Goal: Task Accomplishment & Management: Use online tool/utility

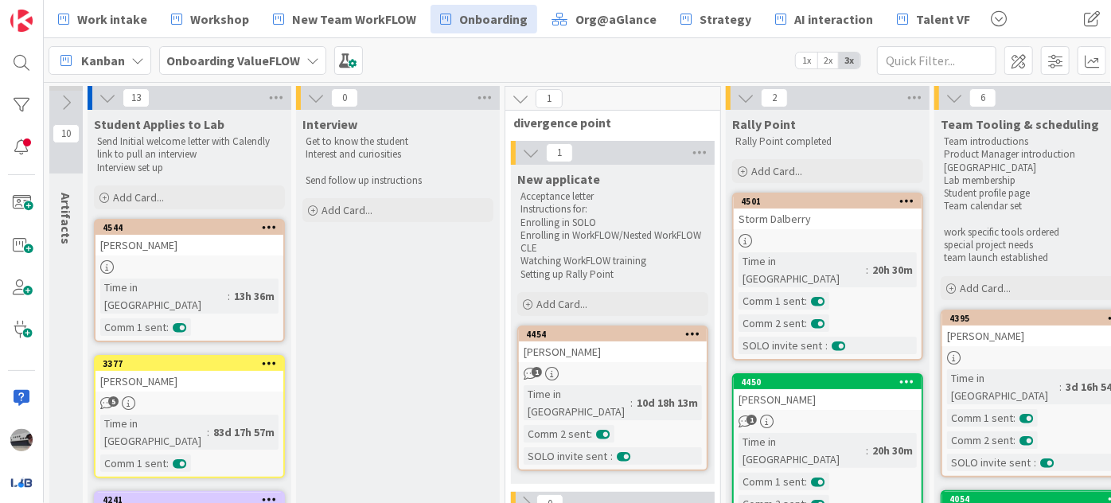
scroll to position [3546, 556]
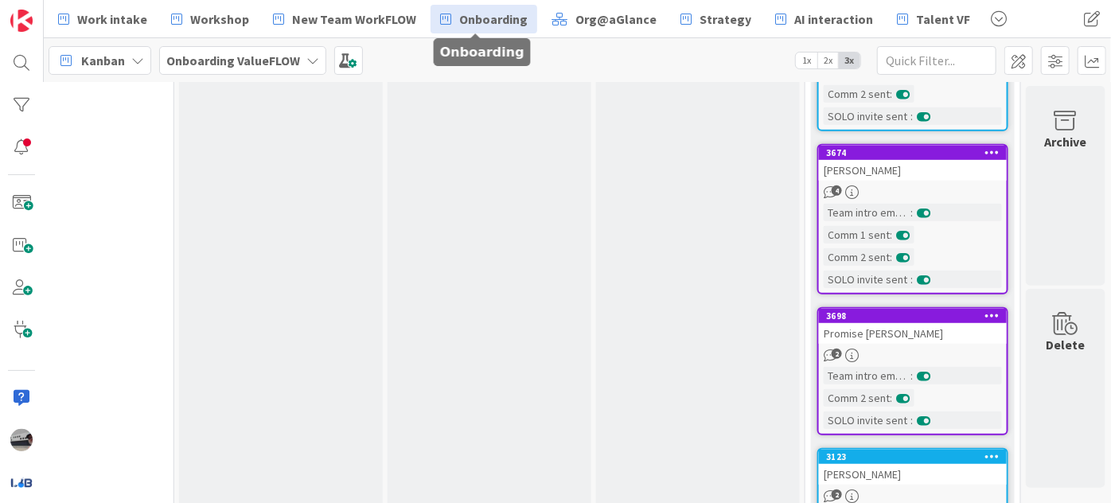
click at [474, 23] on span "Onboarding" at bounding box center [493, 19] width 68 height 19
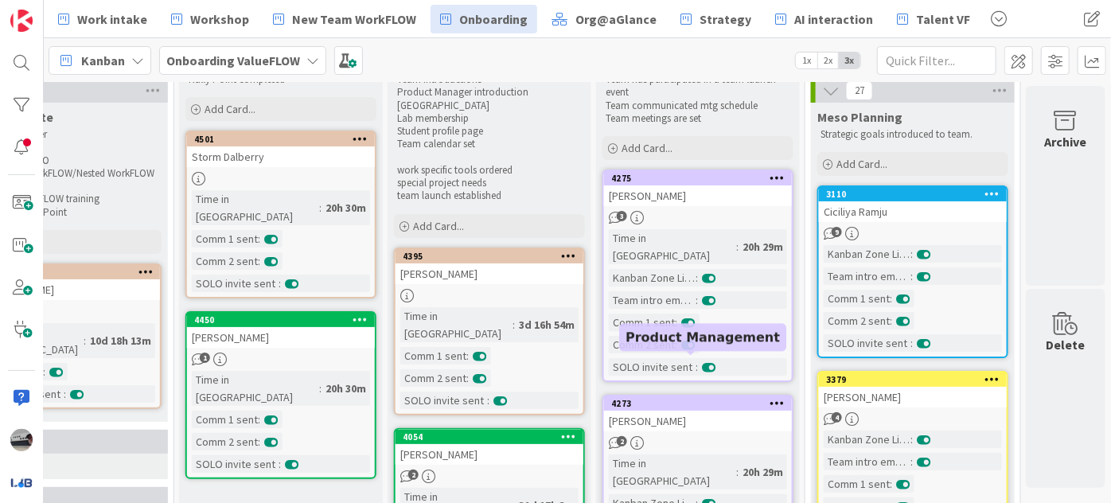
scroll to position [0, 556]
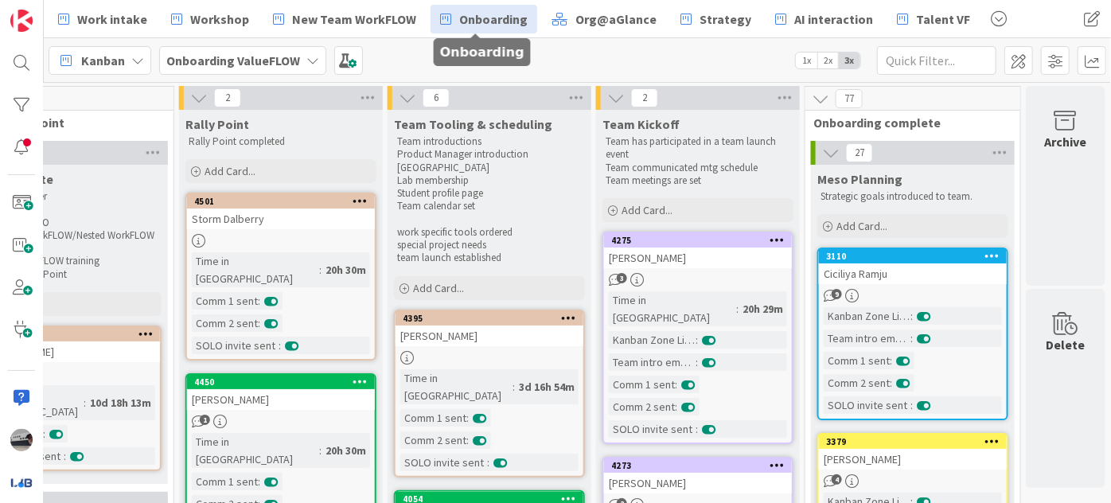
click at [607, 96] on icon at bounding box center [616, 98] width 18 height 18
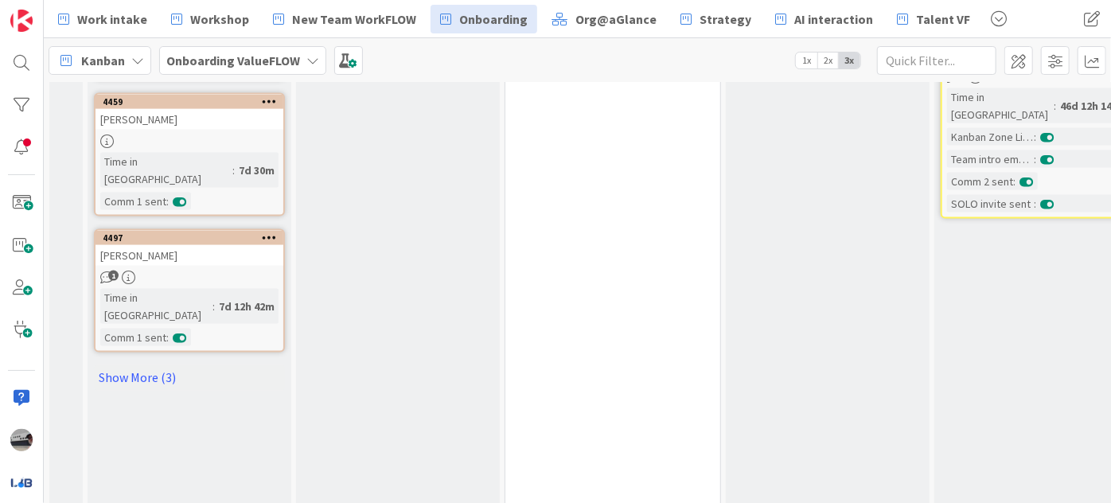
scroll to position [1230, 0]
click at [137, 365] on link "Show More (3)" at bounding box center [189, 377] width 191 height 25
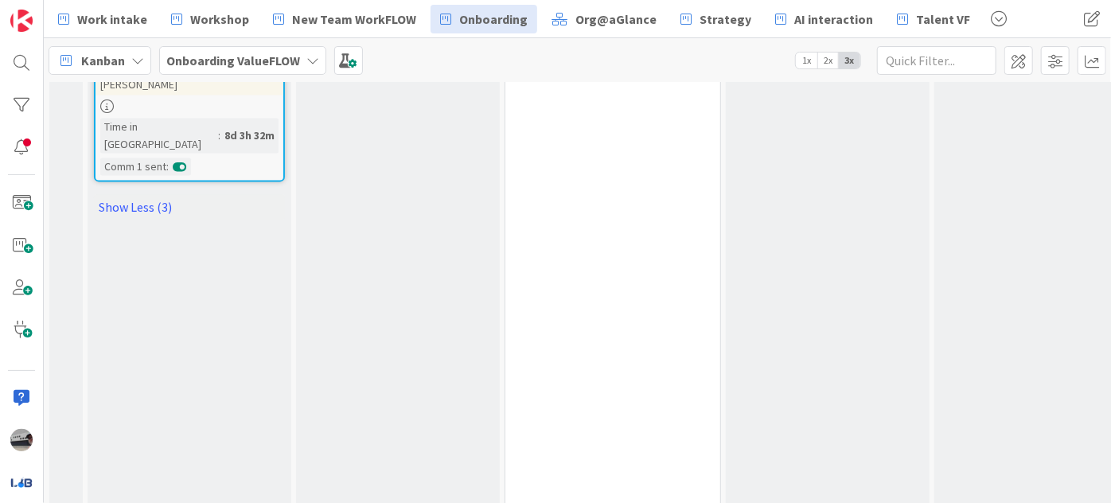
scroll to position [1447, 0]
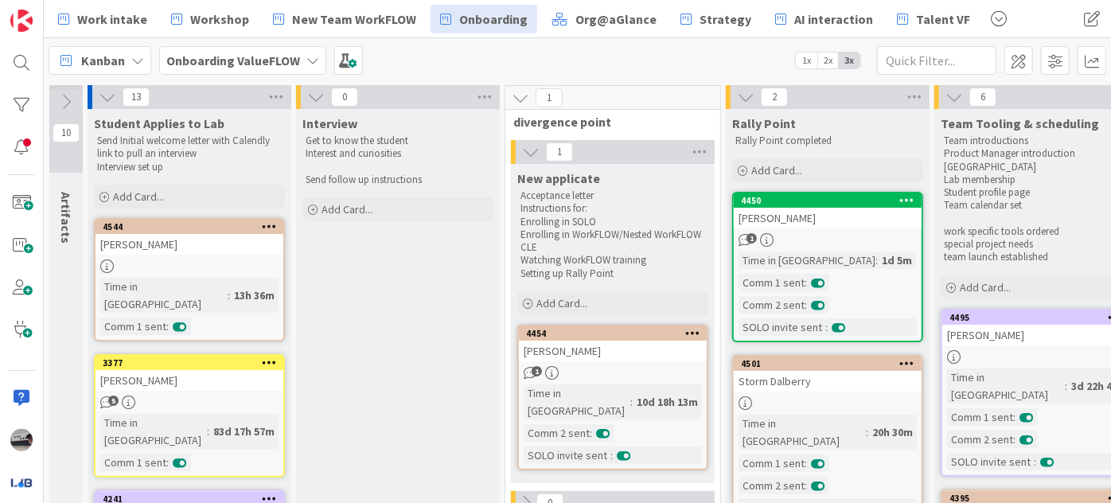
scroll to position [0, 0]
click at [848, 216] on div "[PERSON_NAME]" at bounding box center [828, 219] width 188 height 21
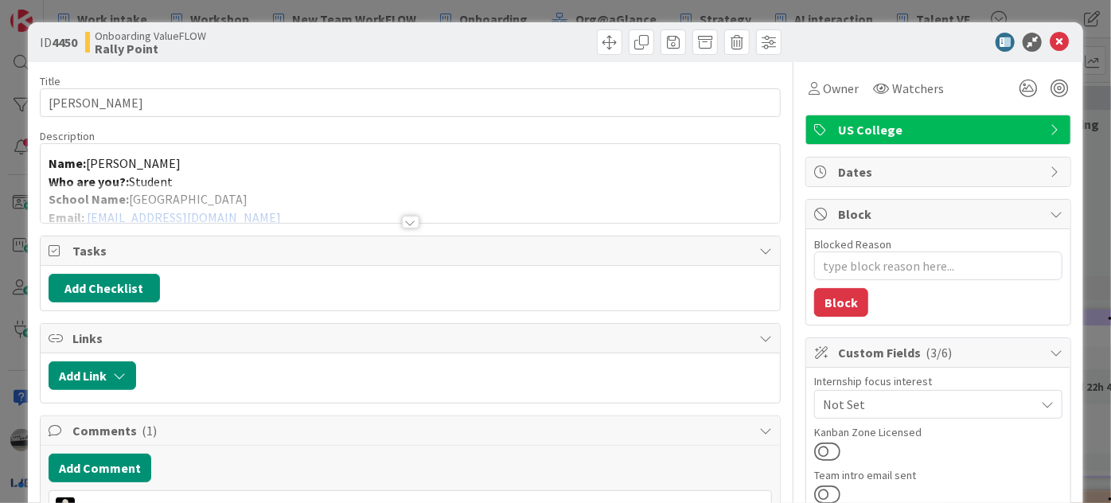
click at [406, 222] on div at bounding box center [411, 222] width 18 height 13
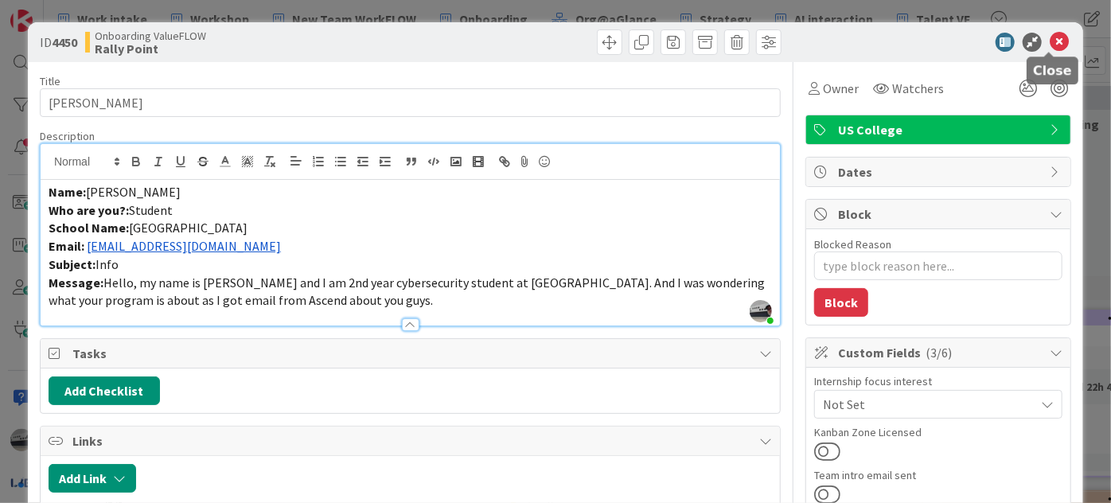
click at [1052, 40] on icon at bounding box center [1059, 42] width 19 height 19
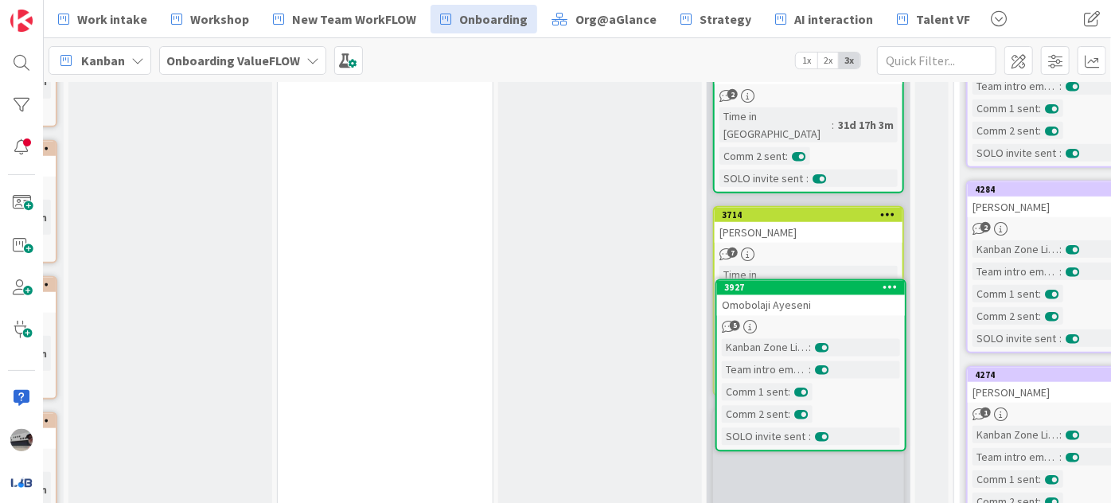
scroll to position [628, 228]
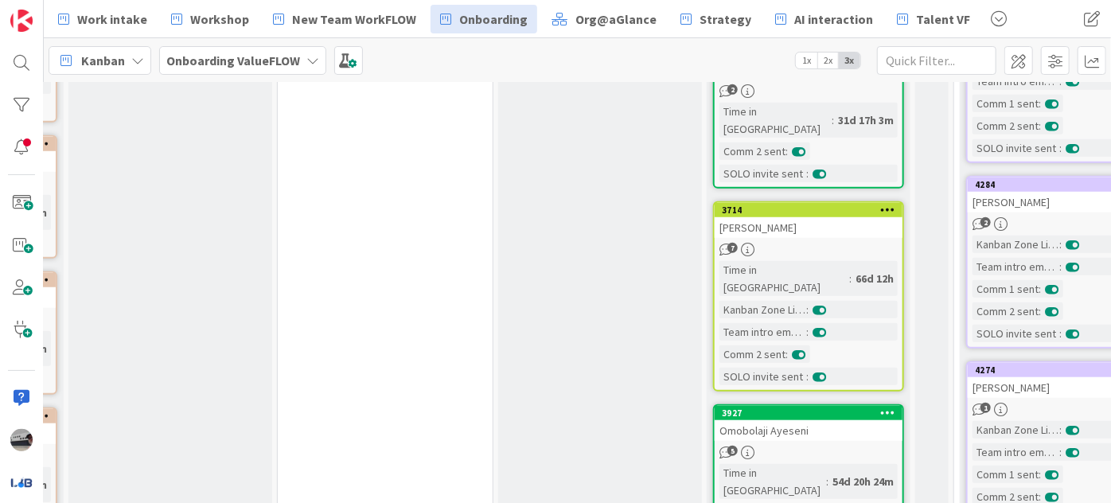
click at [815, 327] on button at bounding box center [820, 332] width 14 height 11
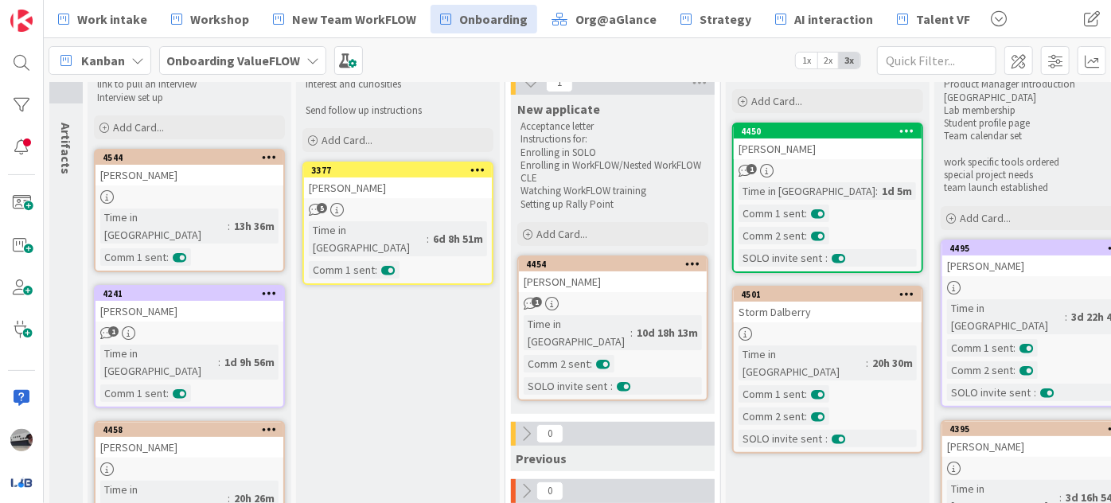
scroll to position [0, 0]
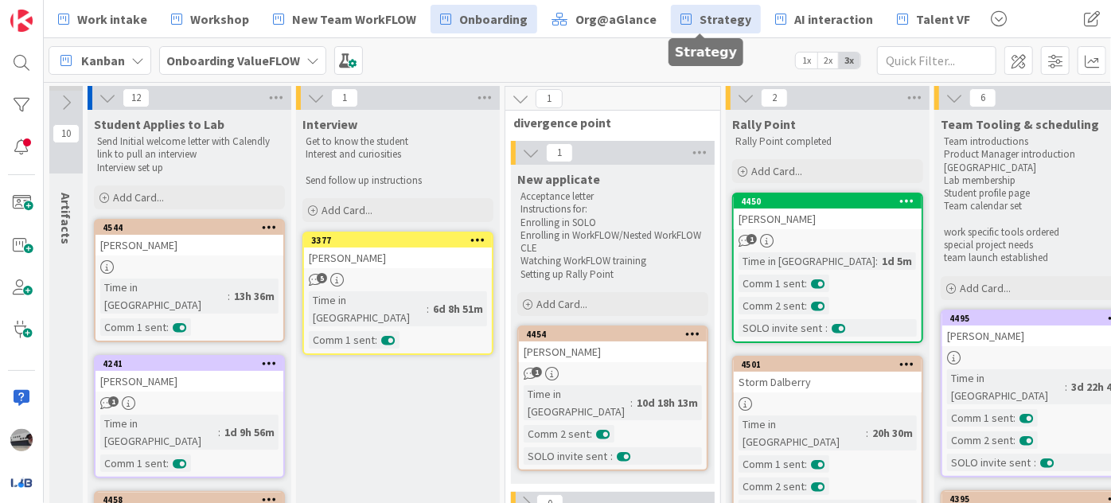
click at [711, 25] on span "Strategy" at bounding box center [726, 19] width 52 height 19
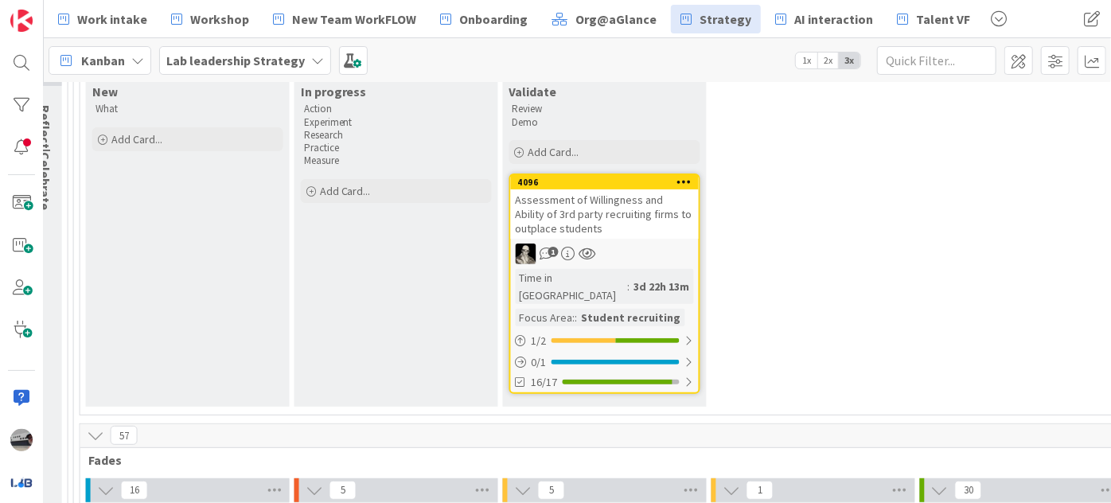
scroll to position [217, 1229]
click at [689, 376] on div at bounding box center [690, 382] width 10 height 13
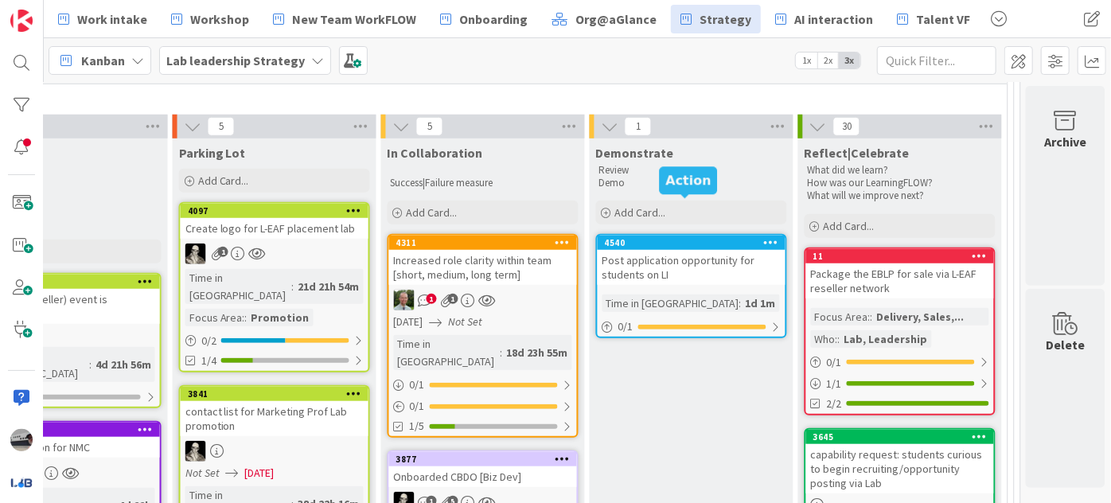
scroll to position [651, 1360]
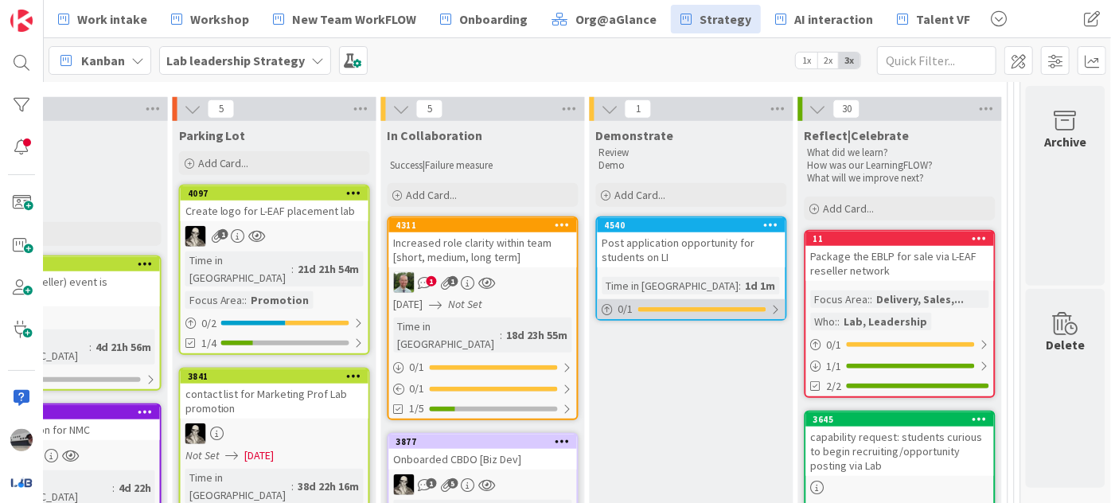
click at [771, 303] on div at bounding box center [776, 309] width 10 height 13
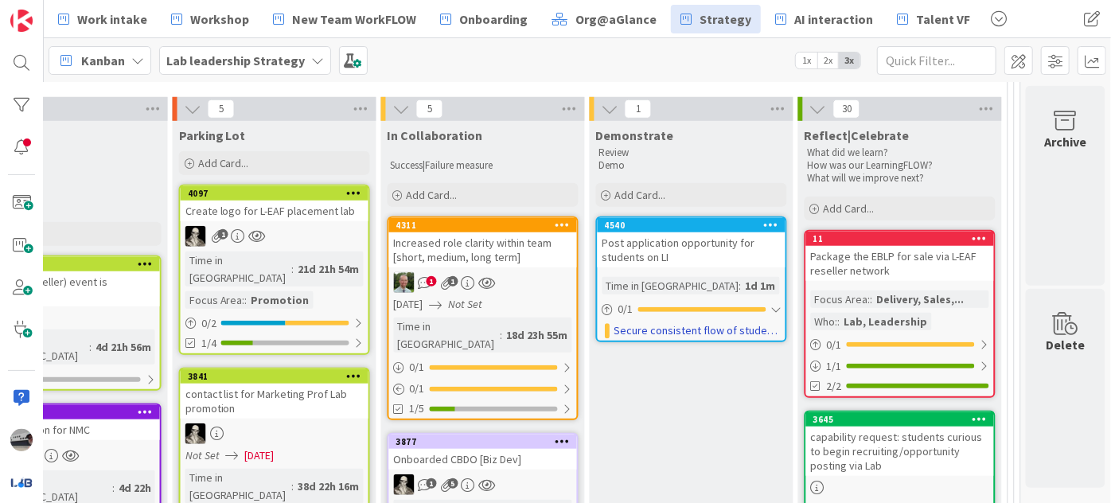
click at [670, 232] on div "Post application opportunity for students on LI" at bounding box center [692, 249] width 188 height 35
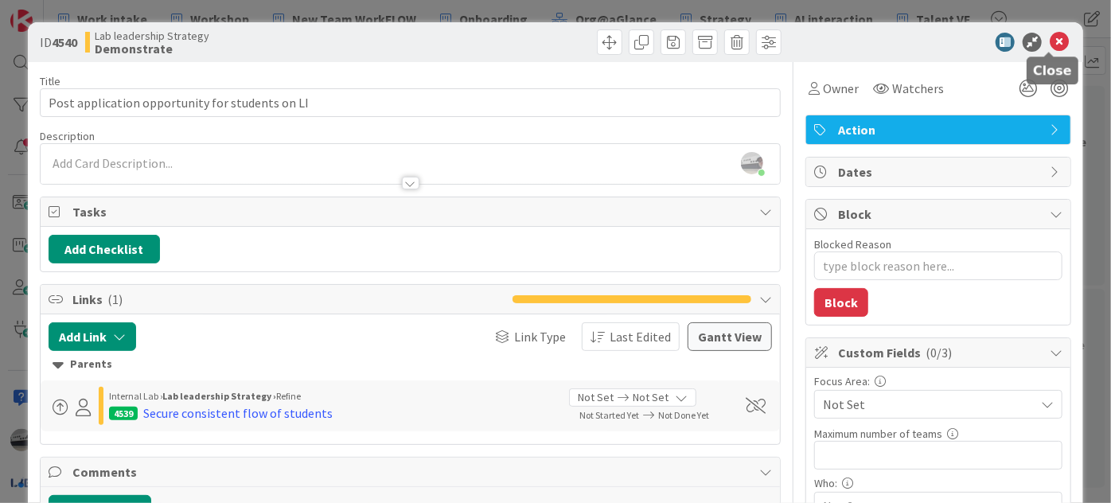
click at [1051, 35] on icon at bounding box center [1059, 42] width 19 height 19
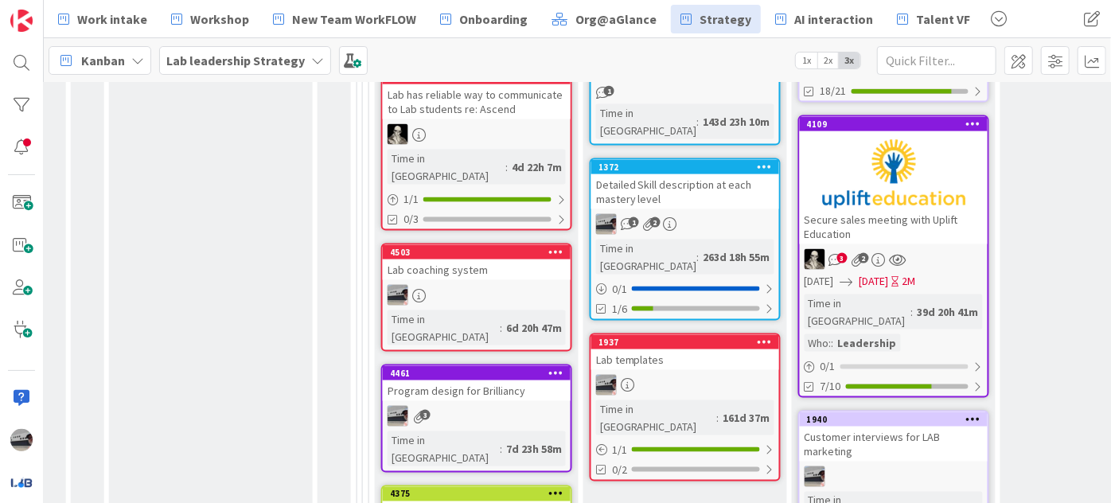
scroll to position [1130, 940]
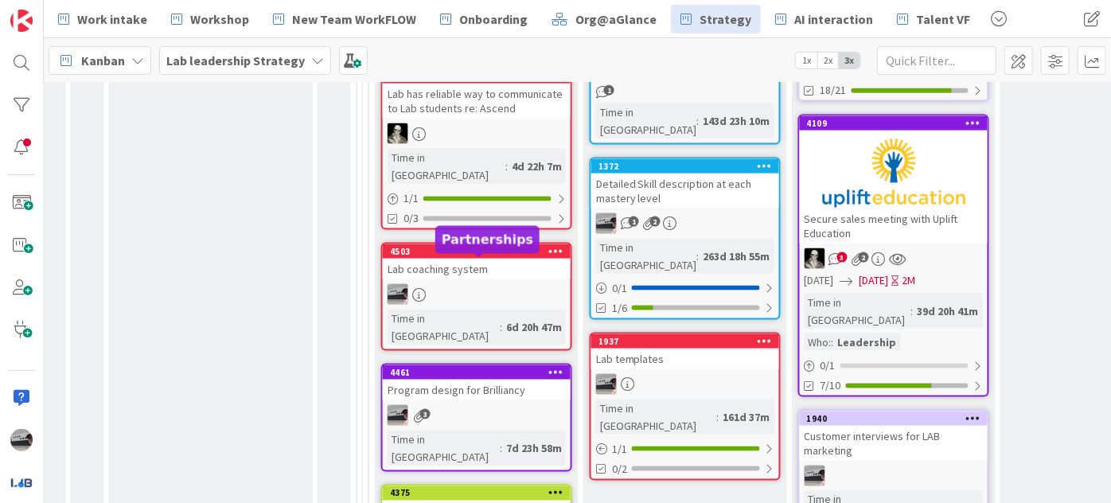
click at [523, 380] on div "Program design for Brilliancy" at bounding box center [477, 390] width 188 height 21
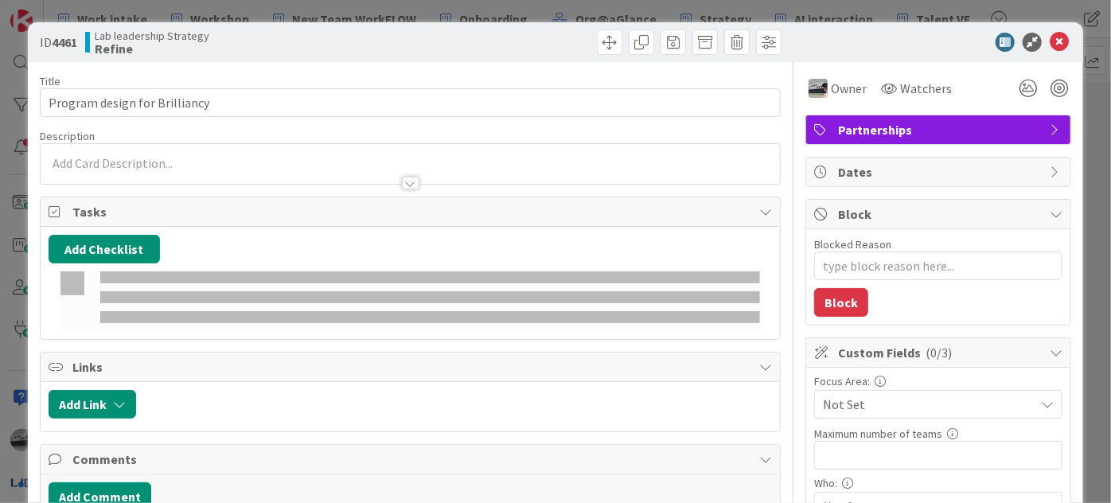
type textarea "x"
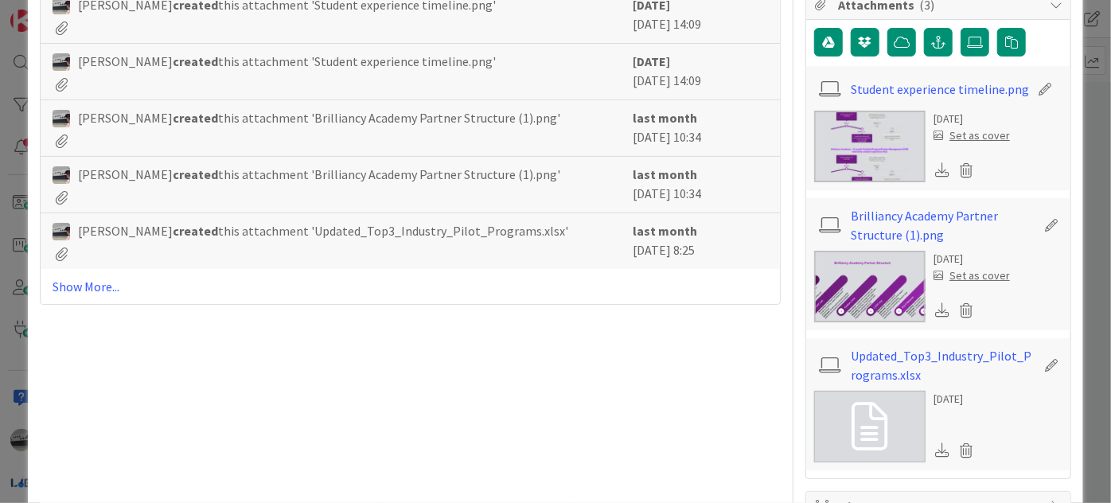
scroll to position [352, 0]
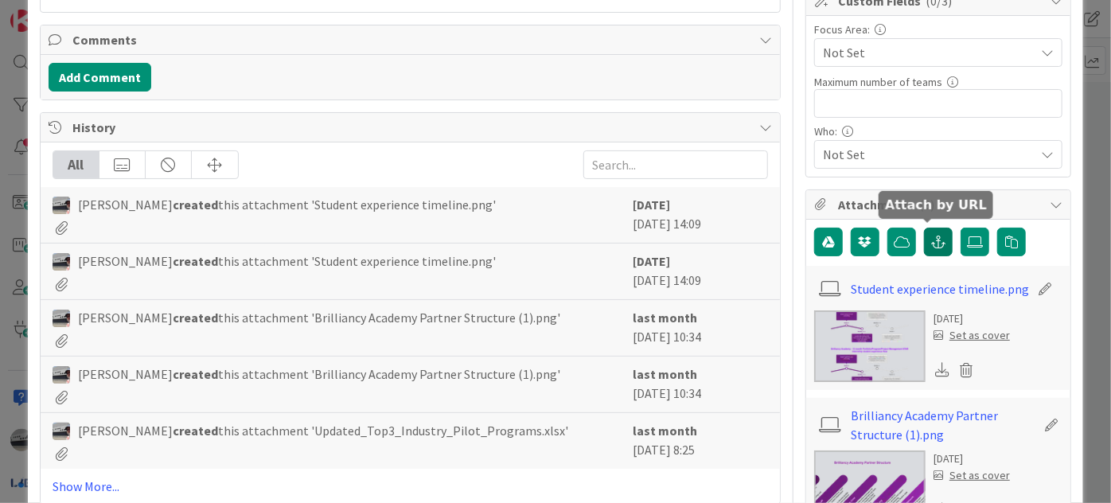
click at [934, 244] on button "button" at bounding box center [938, 242] width 29 height 29
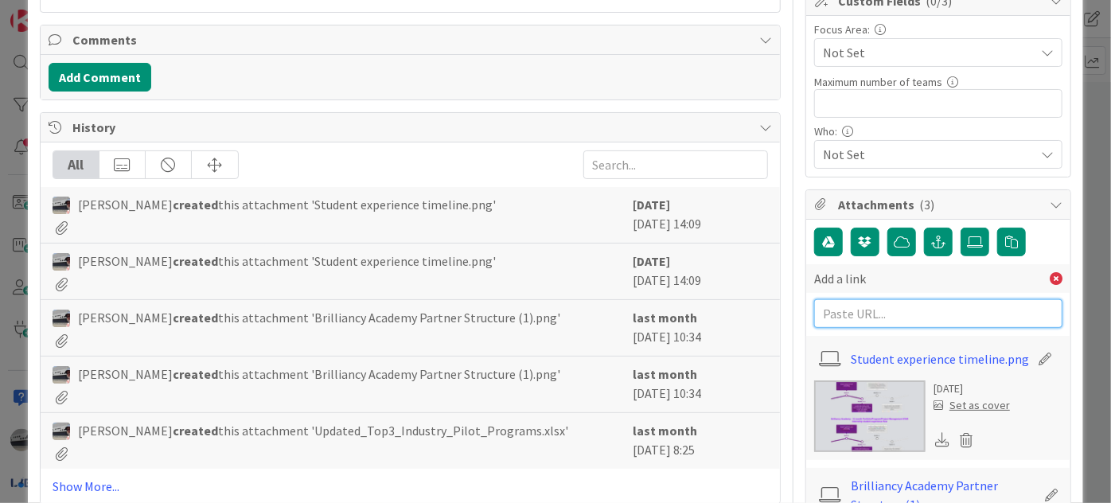
click at [901, 315] on input "text" at bounding box center [938, 313] width 248 height 29
paste input "[URL][DOMAIN_NAME]"
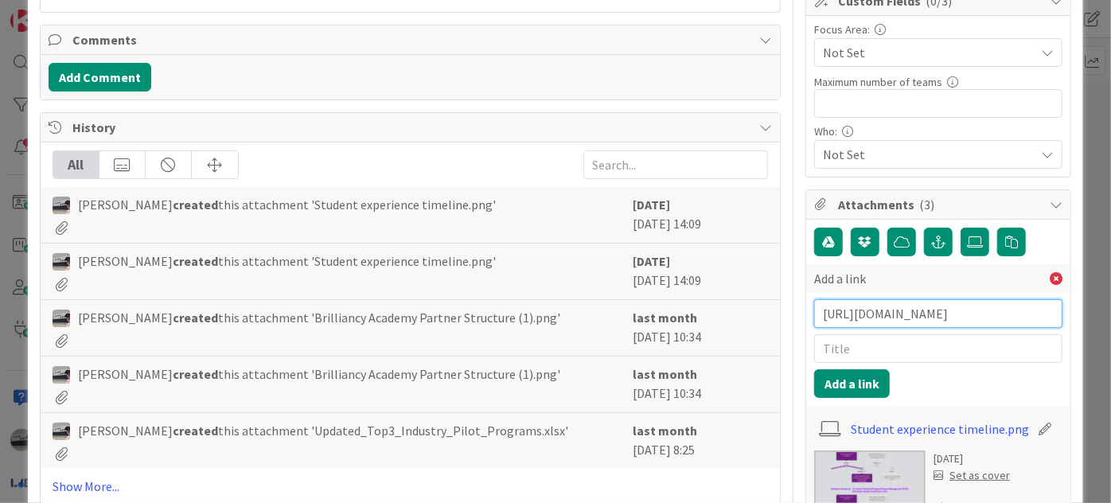
type input "[URL][DOMAIN_NAME]"
click at [832, 342] on input "text" at bounding box center [938, 348] width 248 height 29
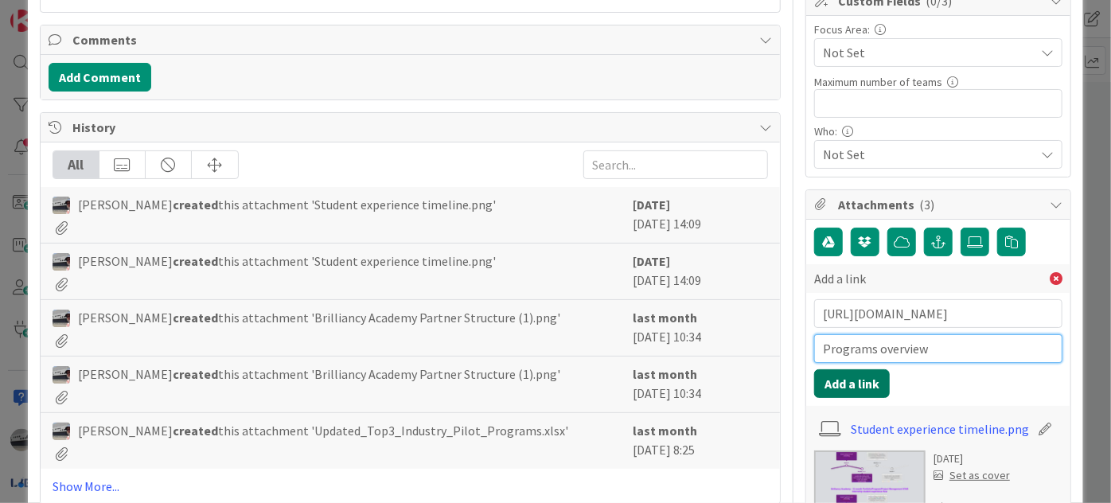
type input "Programs overview"
click at [861, 385] on button "Add a link" at bounding box center [852, 383] width 76 height 29
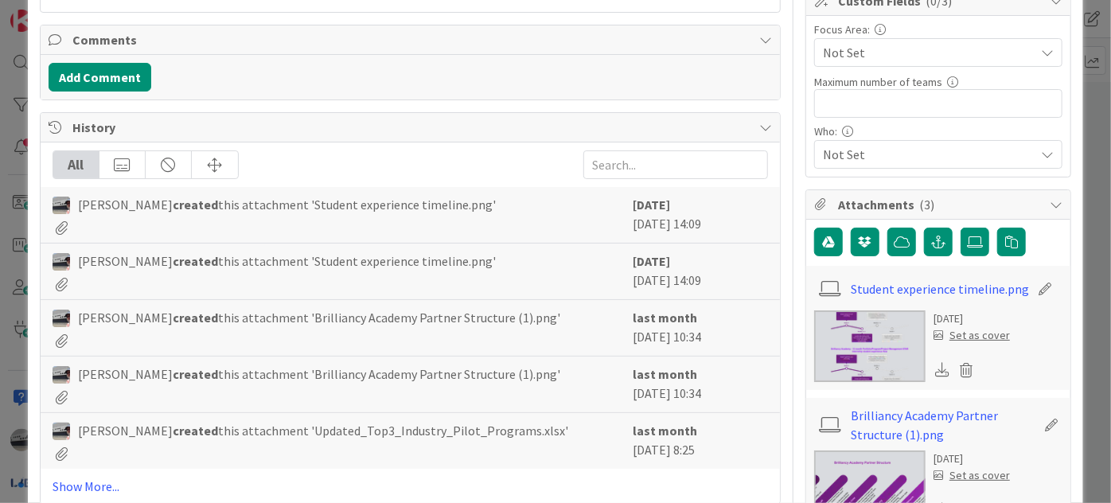
type textarea "x"
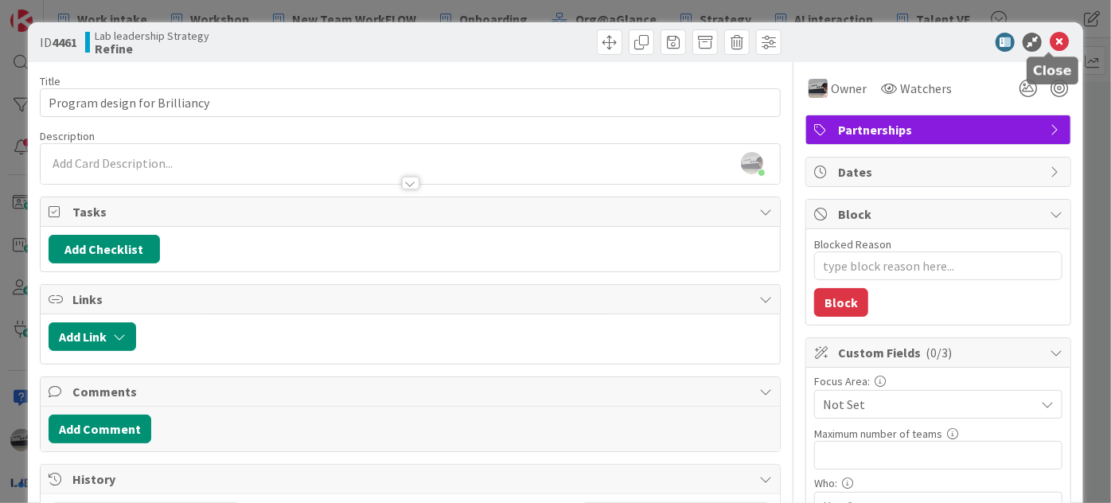
click at [1056, 41] on icon at bounding box center [1059, 42] width 19 height 19
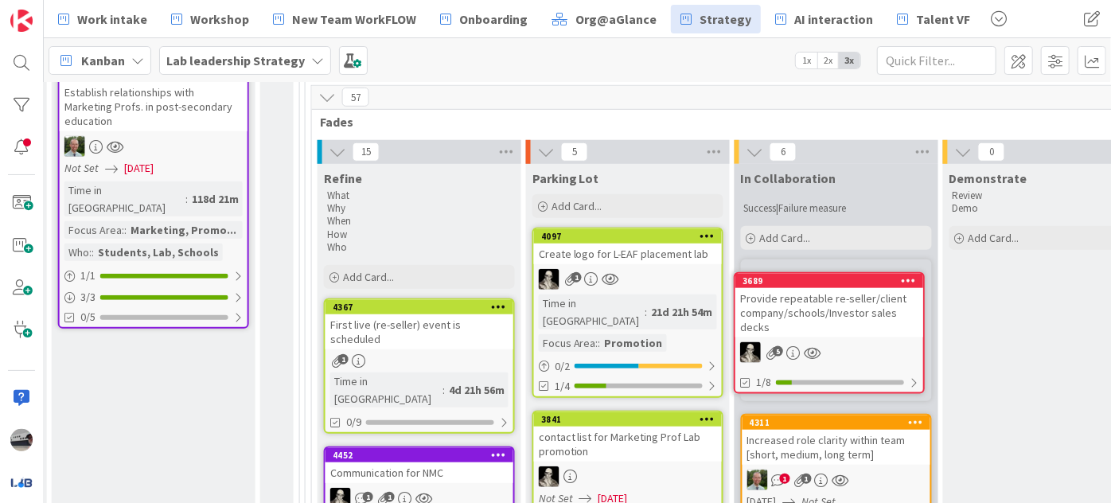
scroll to position [615, 998]
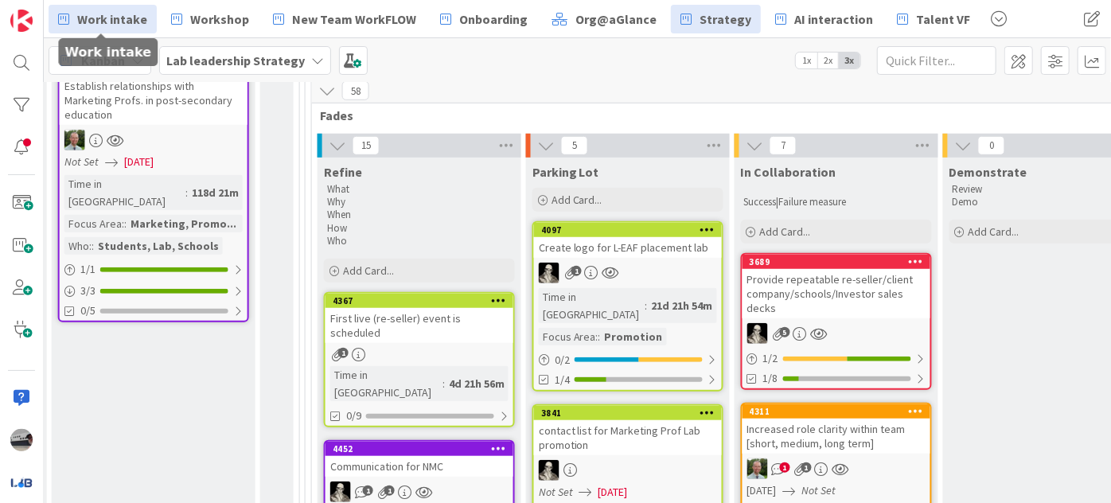
click at [125, 12] on span "Work intake" at bounding box center [112, 19] width 70 height 19
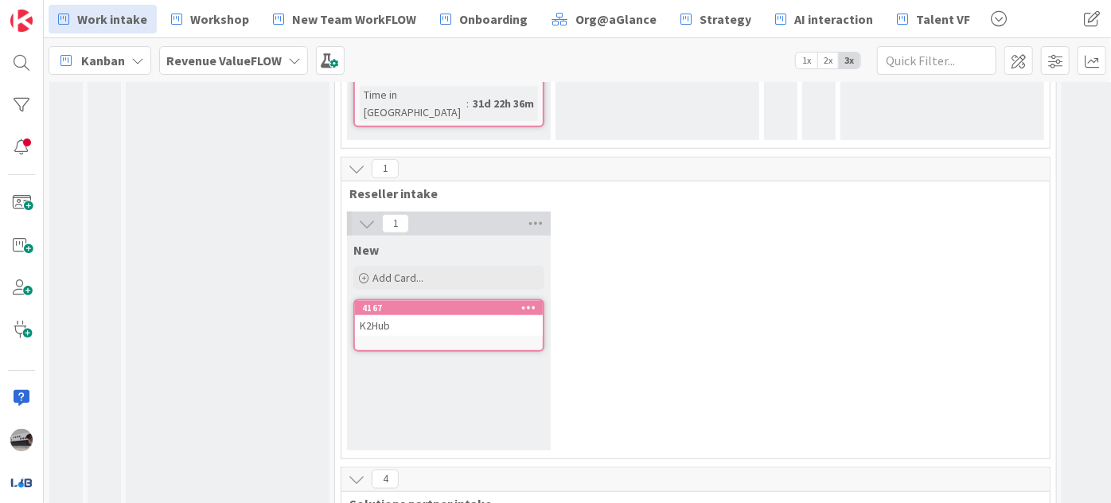
scroll to position [651, 0]
